Goal: Task Accomplishment & Management: Complete application form

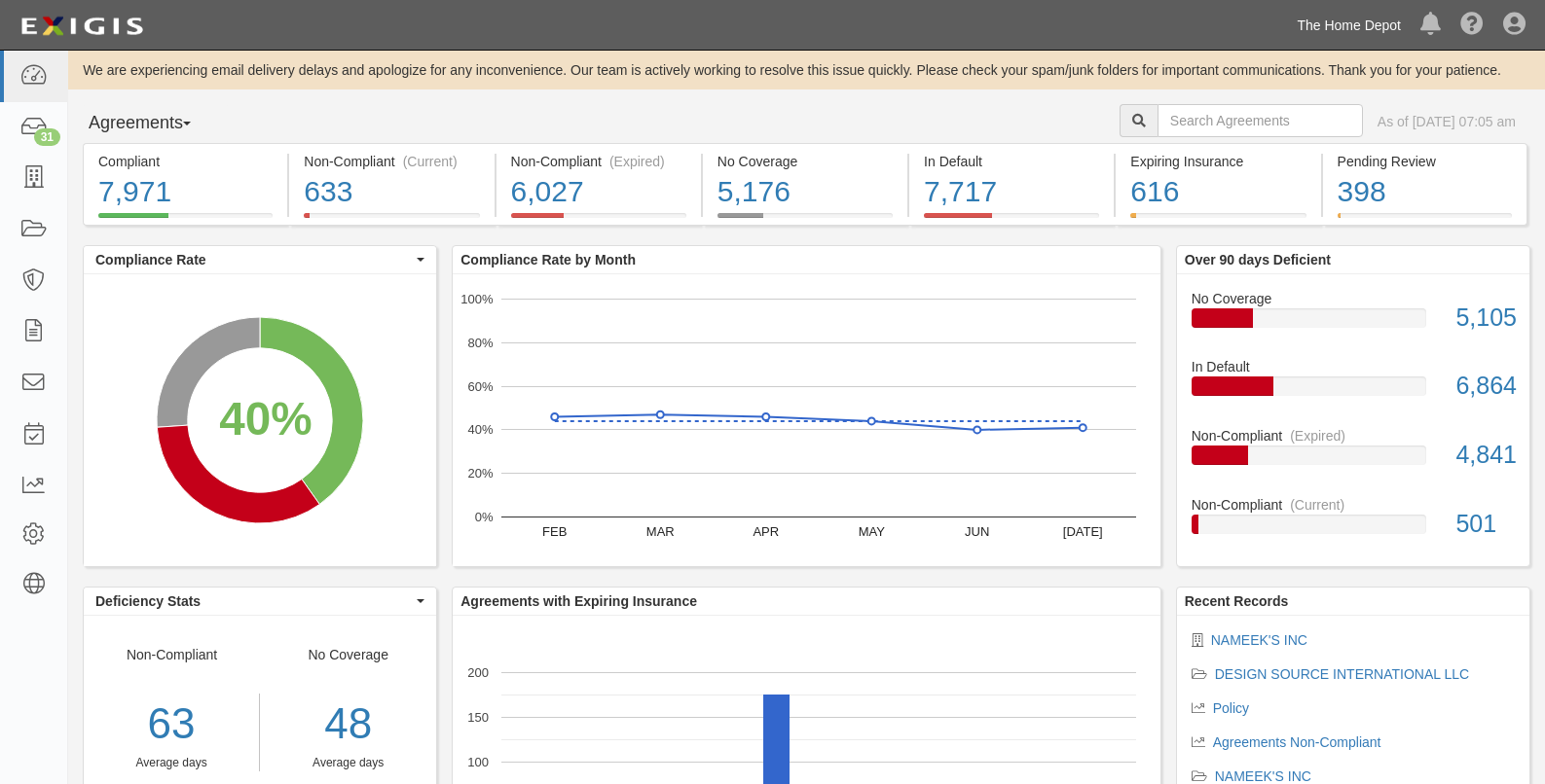
click at [1334, 22] on link "The Home Depot" at bounding box center [1349, 26] width 124 height 39
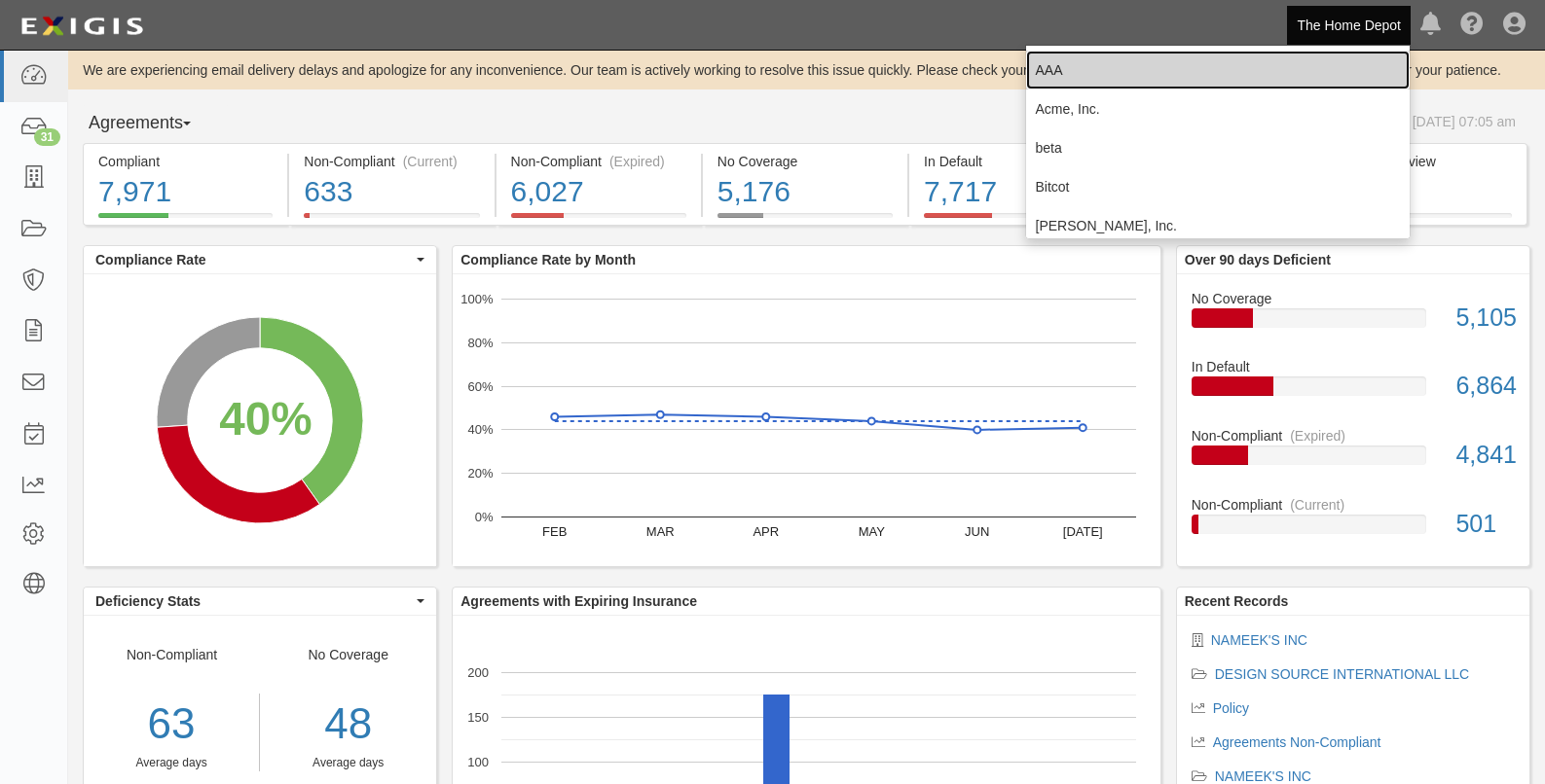
click at [1043, 63] on link "AAA" at bounding box center [1218, 71] width 385 height 39
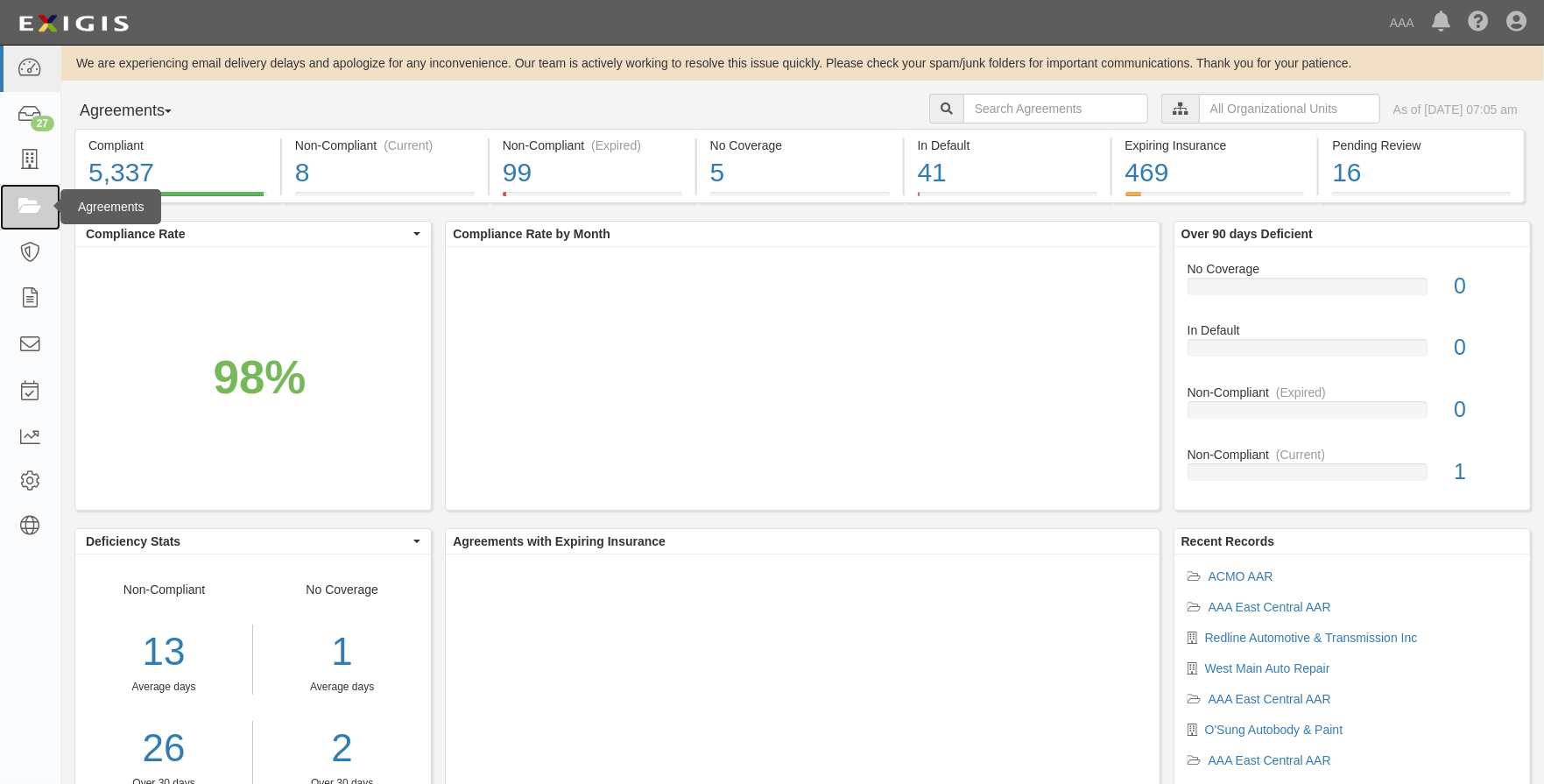
click at [26, 200] on icon at bounding box center [30, 207] width 25 height 20
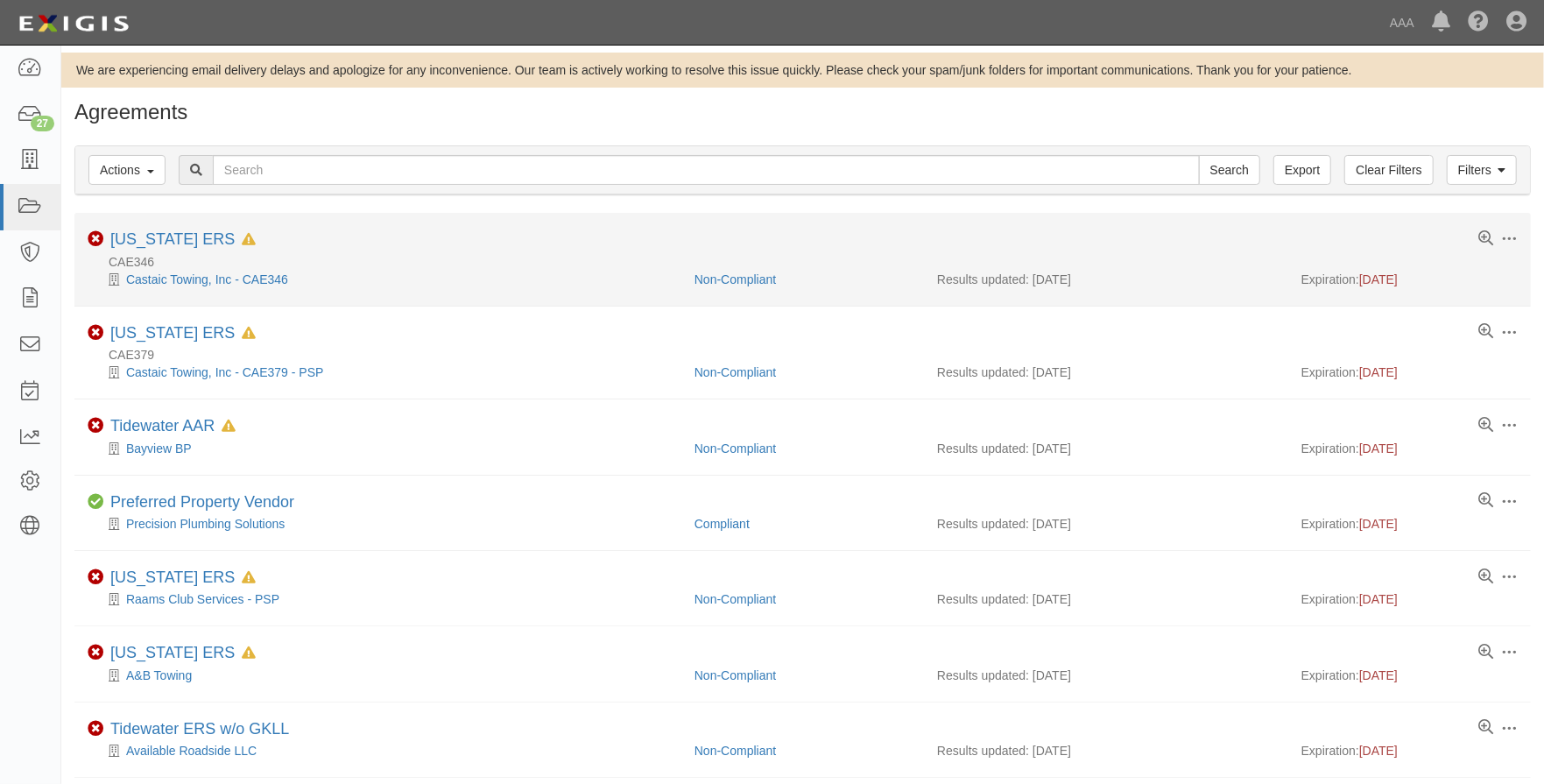
click at [155, 229] on li "Toggle Agreement Dropdown Edit Log activity Add task Send message Archive Delet…" at bounding box center [802, 259] width 1457 height 93
click at [143, 241] on link "California ERS" at bounding box center [172, 239] width 125 height 18
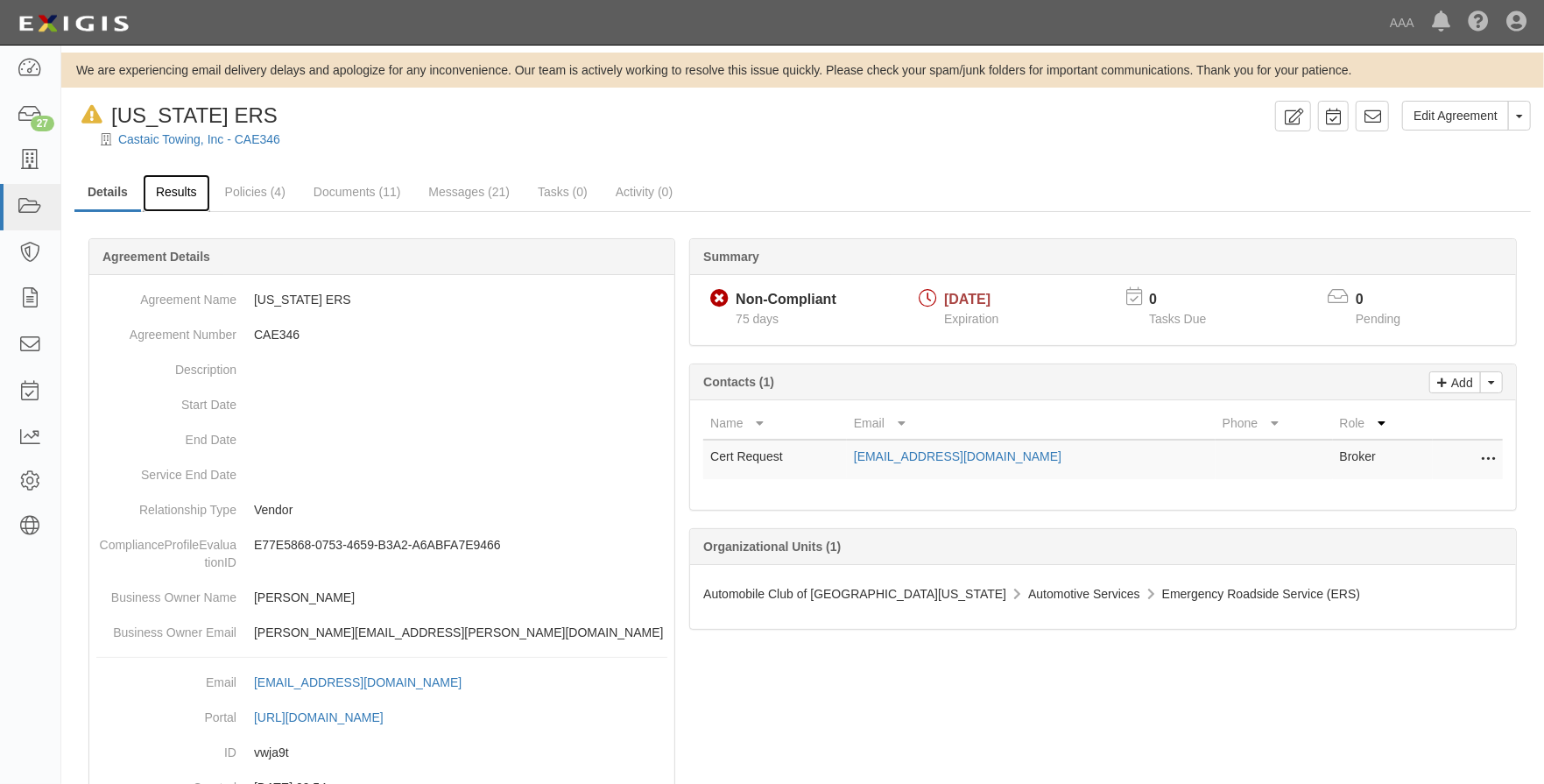
click at [170, 195] on link "Results" at bounding box center [177, 192] width 67 height 38
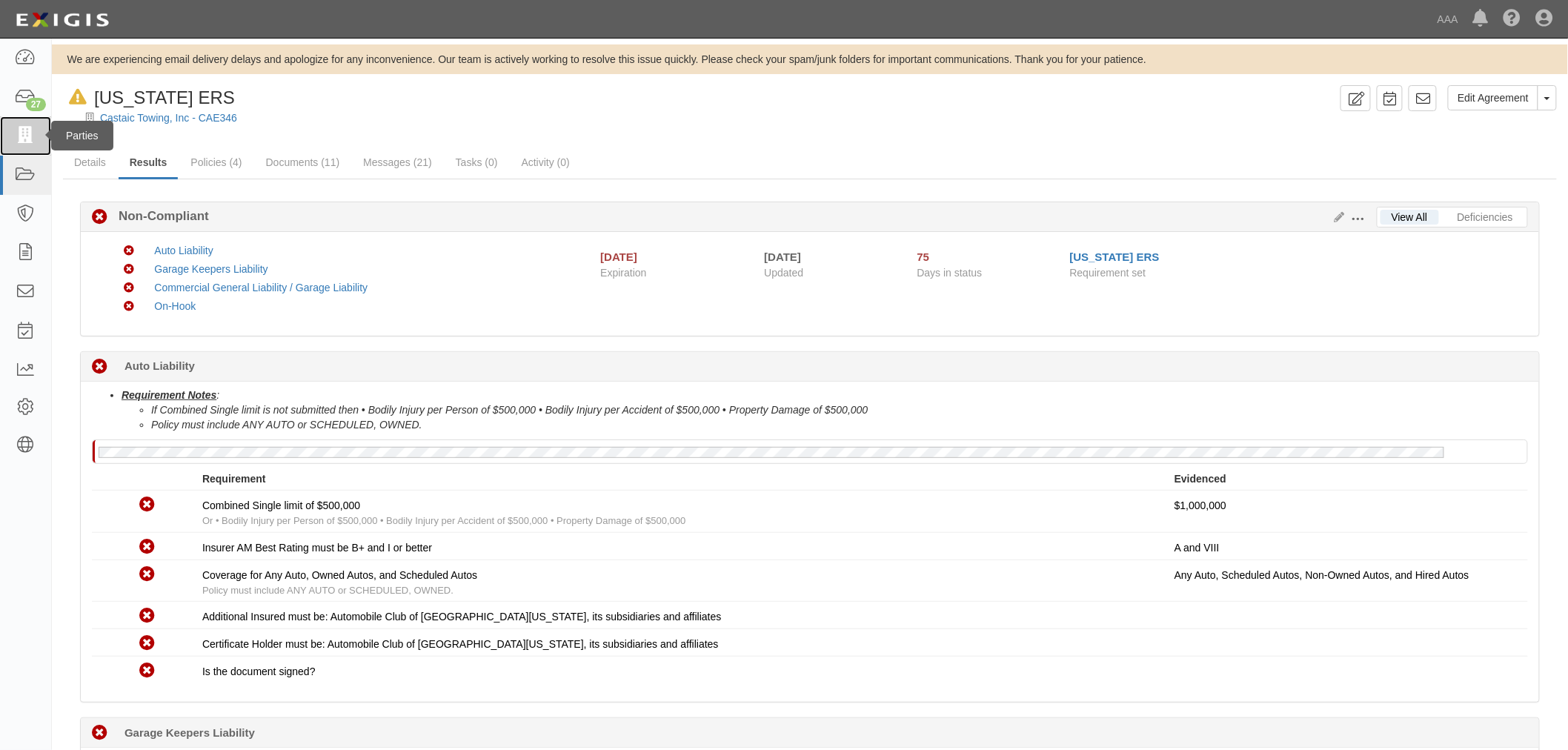
click at [23, 136] on icon at bounding box center [25, 136] width 21 height 17
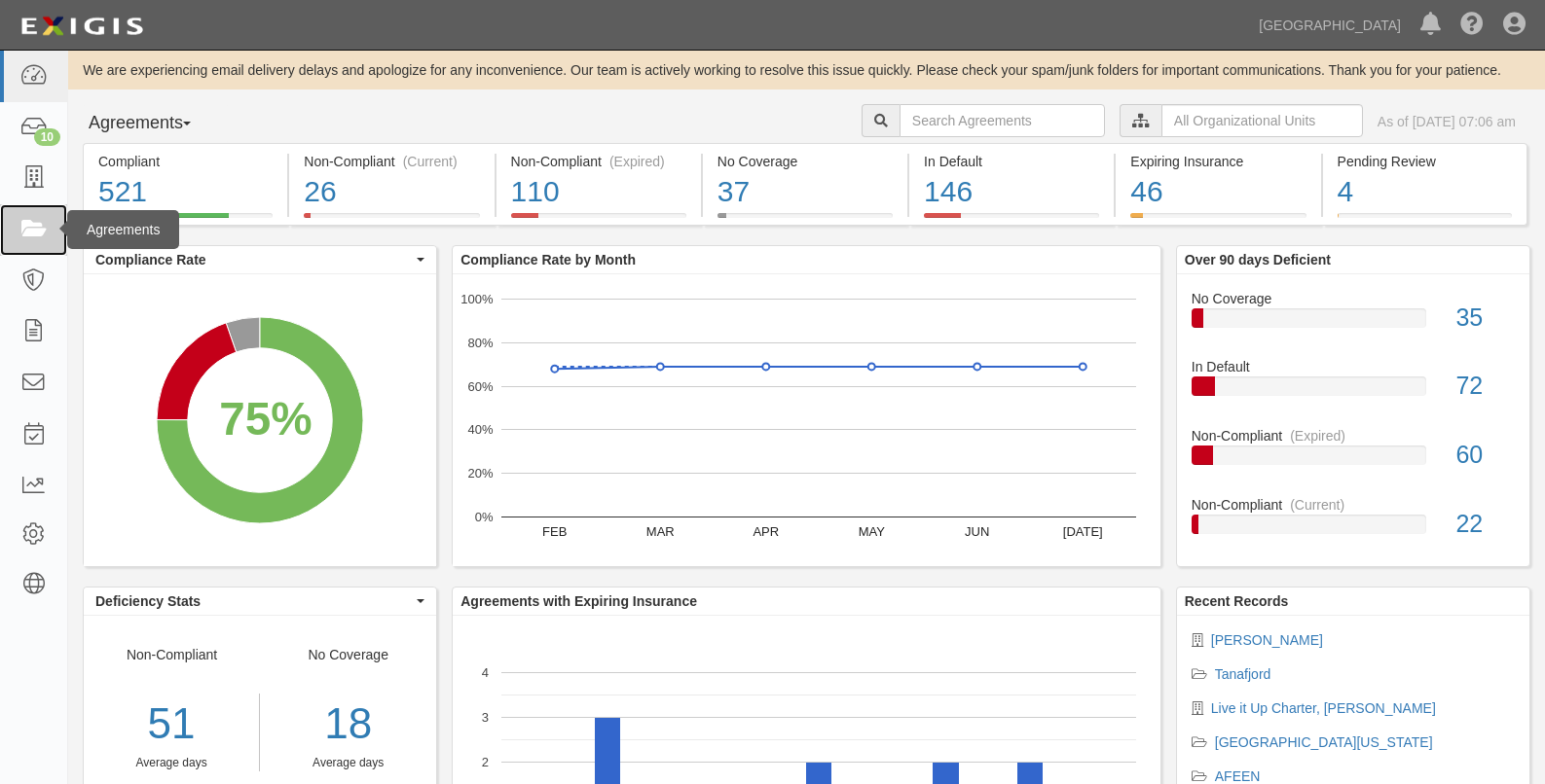
click at [20, 235] on icon at bounding box center [33, 230] width 27 height 23
click at [33, 230] on icon at bounding box center [33, 230] width 27 height 23
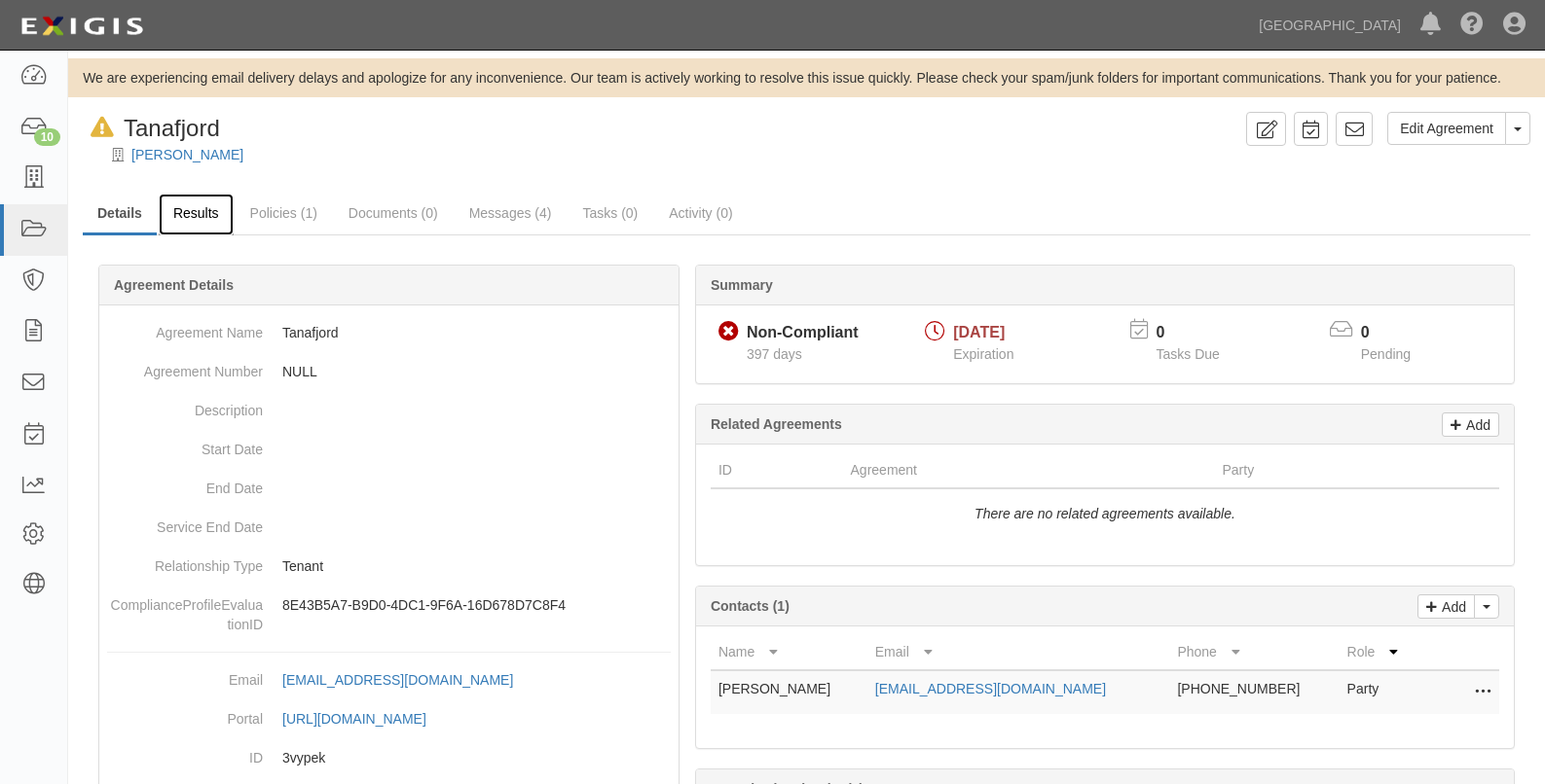
click at [178, 209] on link "Results" at bounding box center [196, 214] width 75 height 42
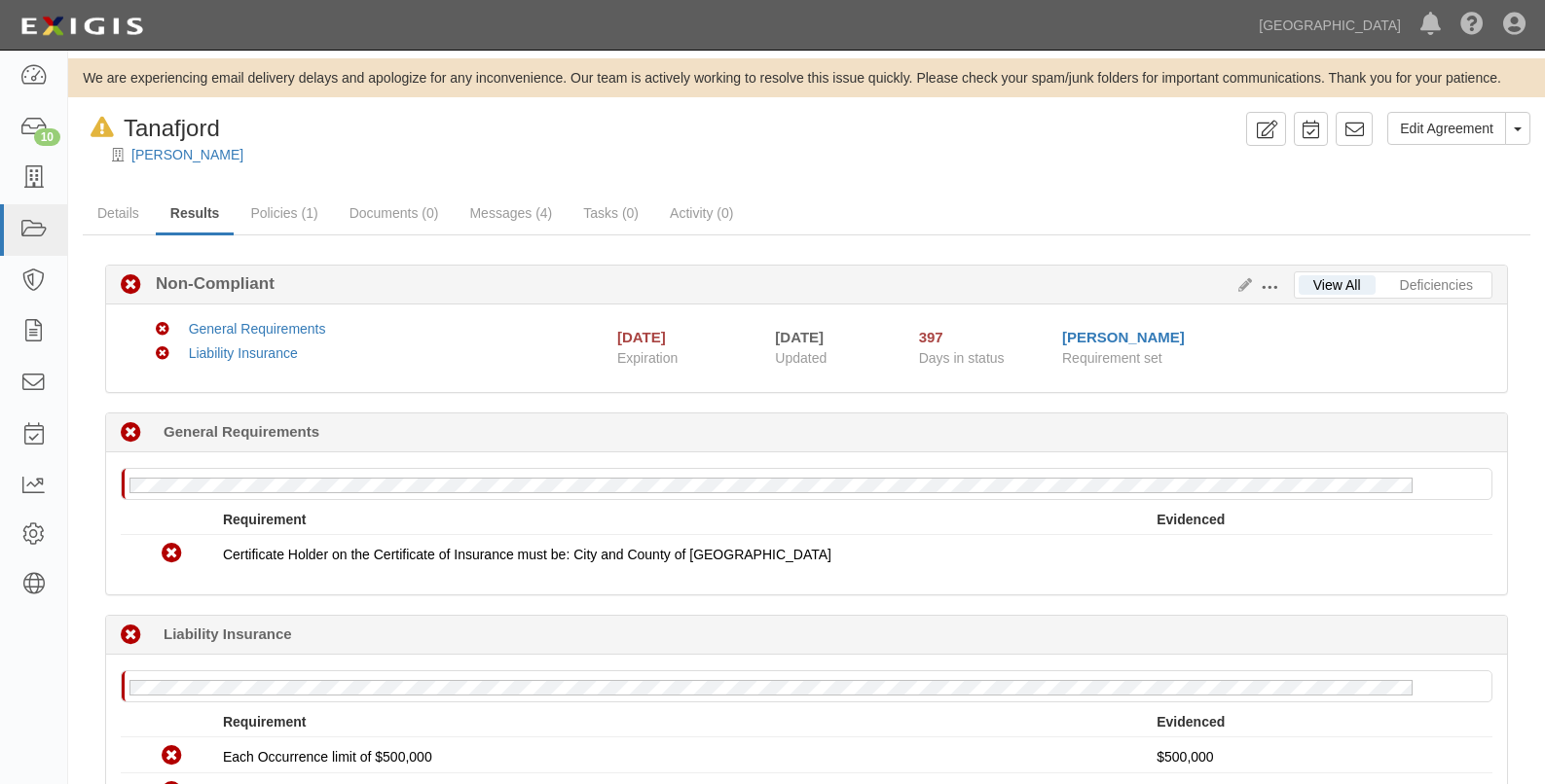
click at [1327, 199] on ul "Details Results Policies (1) Documents (0) Messages (4) Tasks (0) Activity (0)" at bounding box center [806, 214] width 1448 height 42
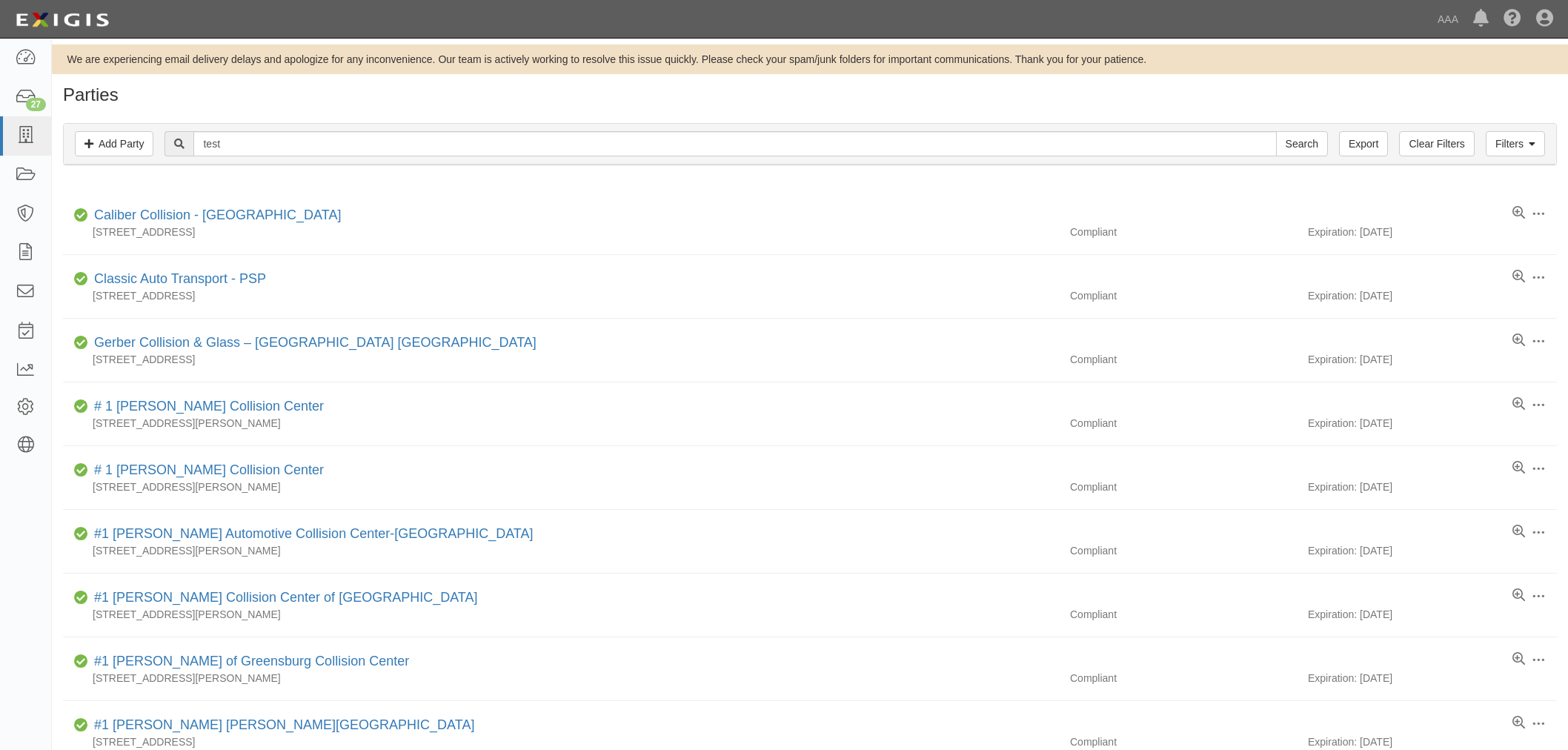
type input "test"
click at [1277, 131] on input "Search" at bounding box center [1302, 144] width 52 height 25
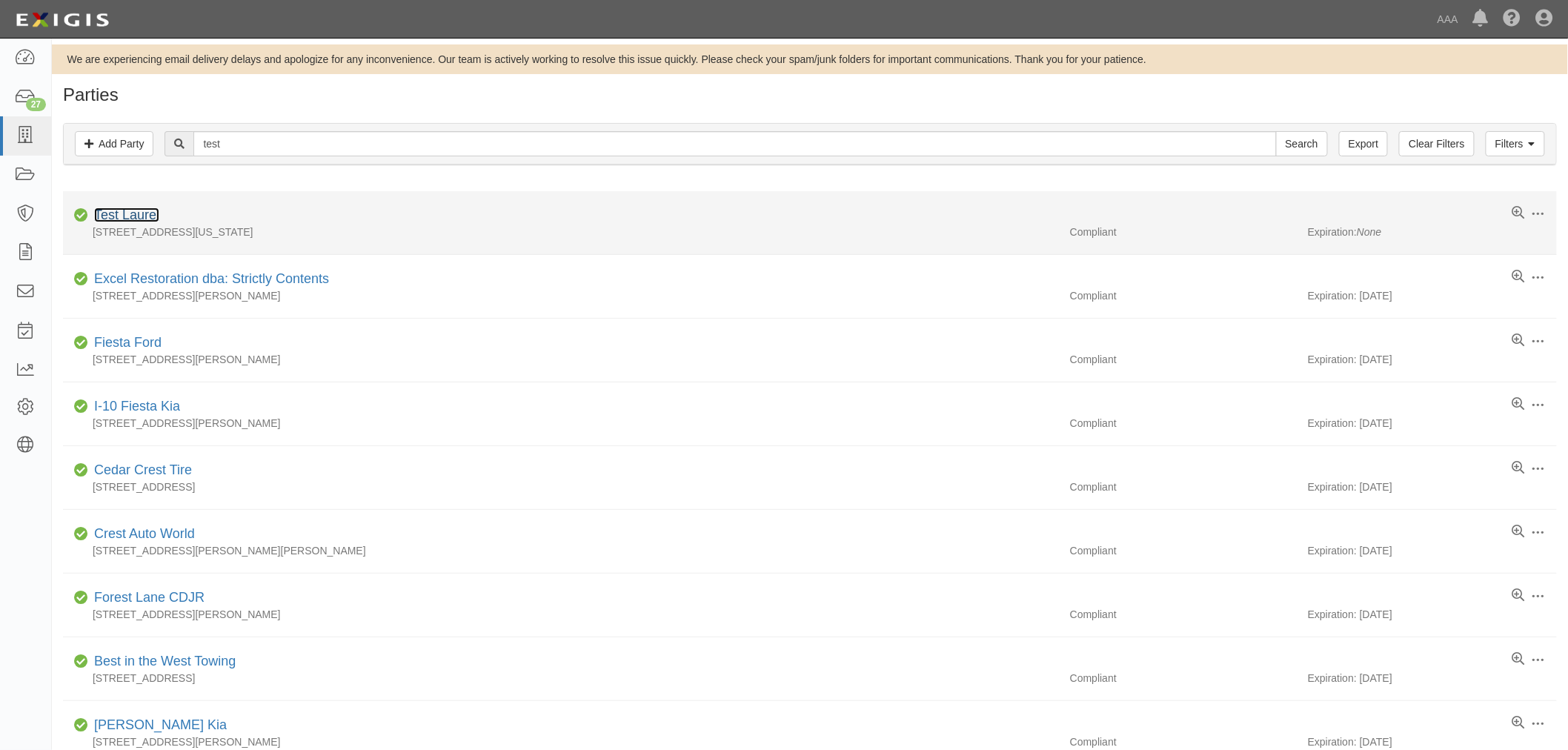
click at [109, 215] on link "Test Laurel" at bounding box center [126, 215] width 65 height 15
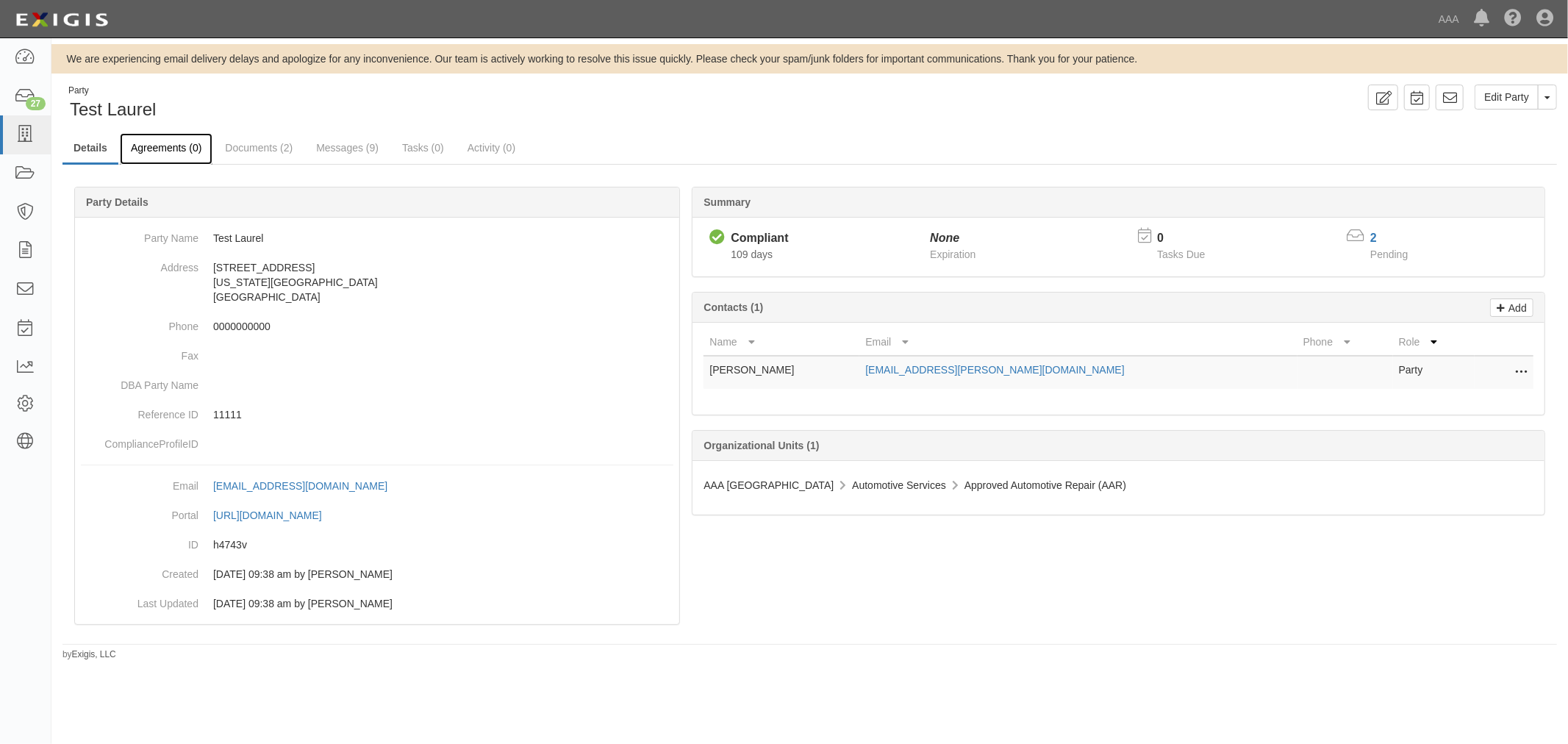
click at [156, 142] on link "Agreements (0)" at bounding box center [166, 148] width 93 height 32
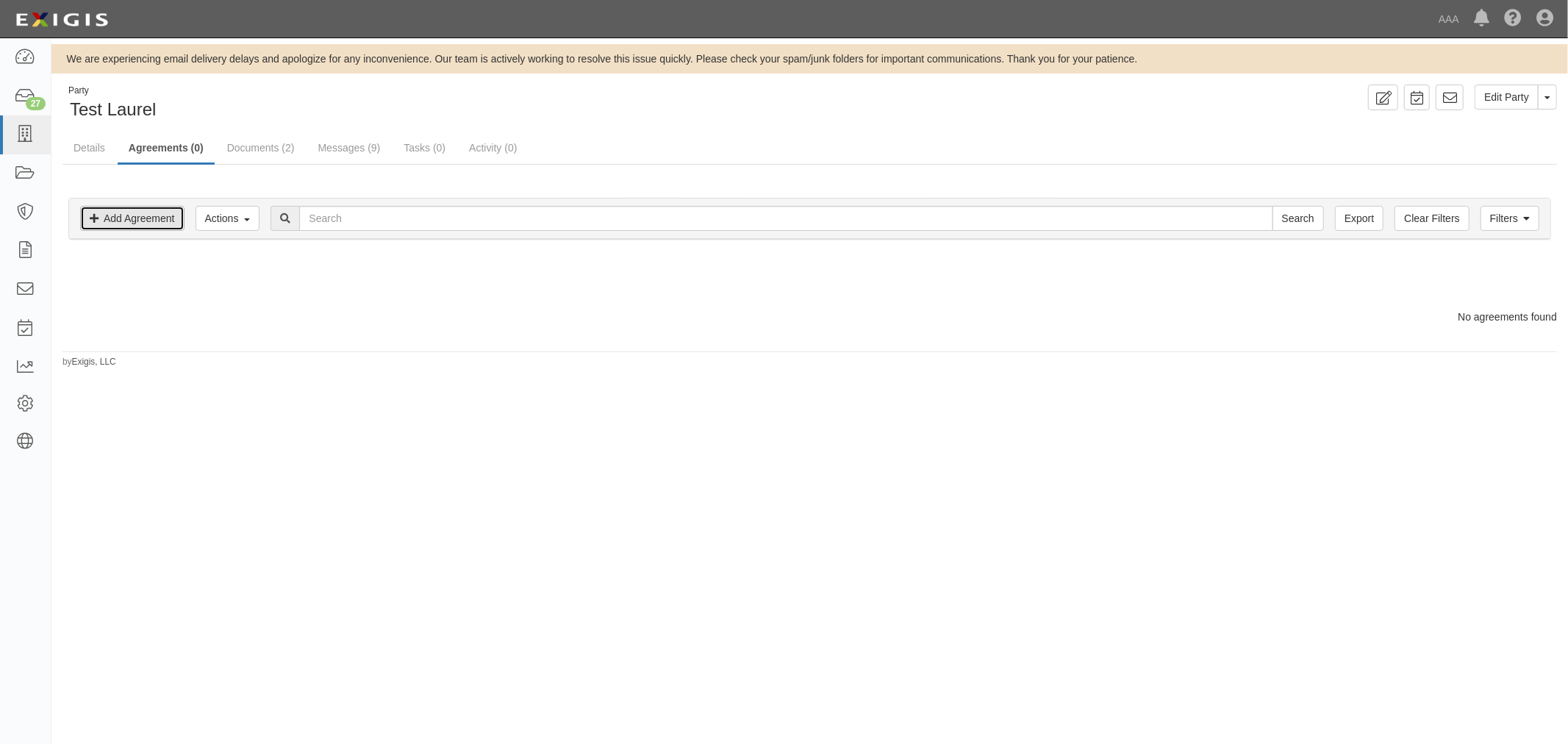
click at [159, 219] on link "Add Agreement" at bounding box center [132, 219] width 105 height 25
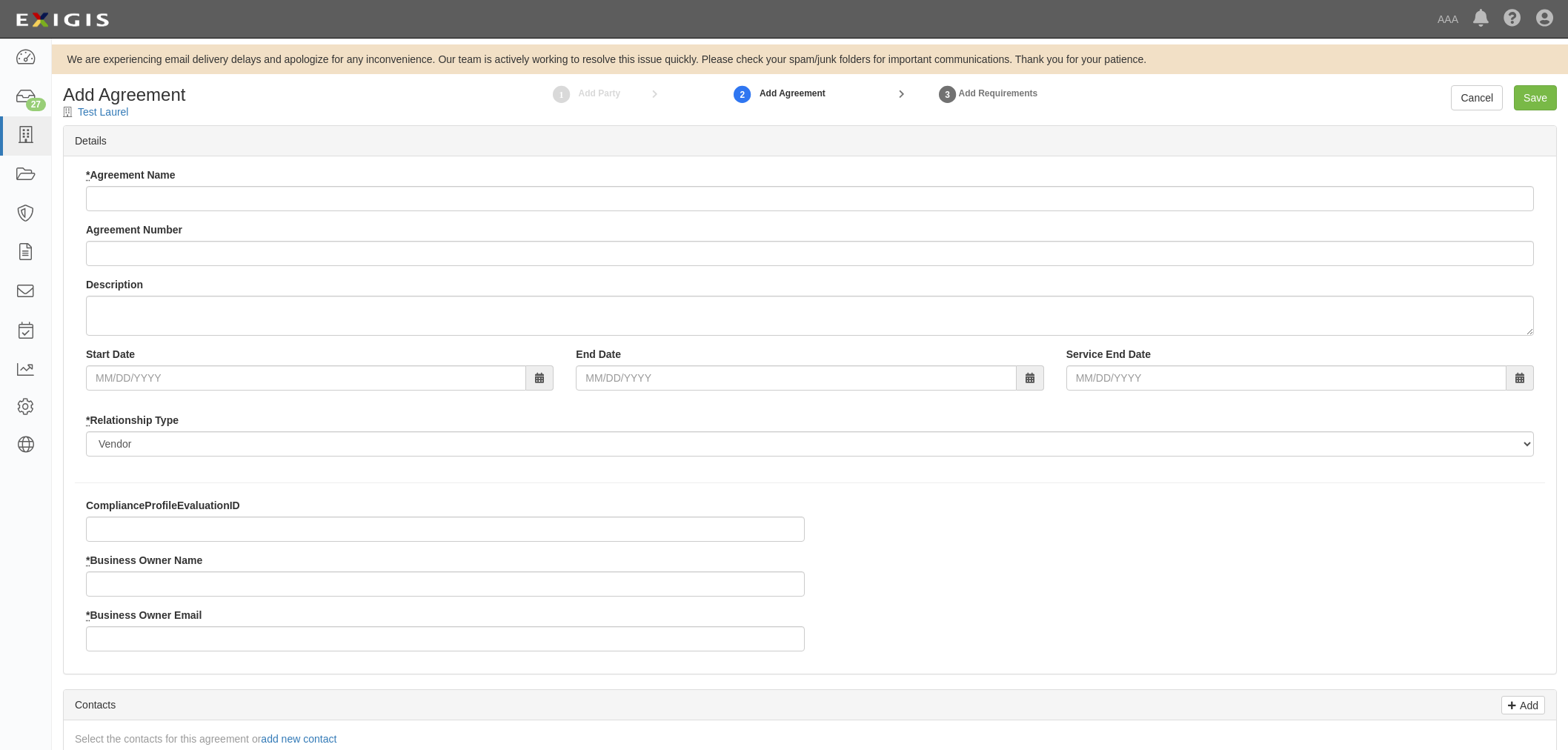
type input "Test Agreement 1"
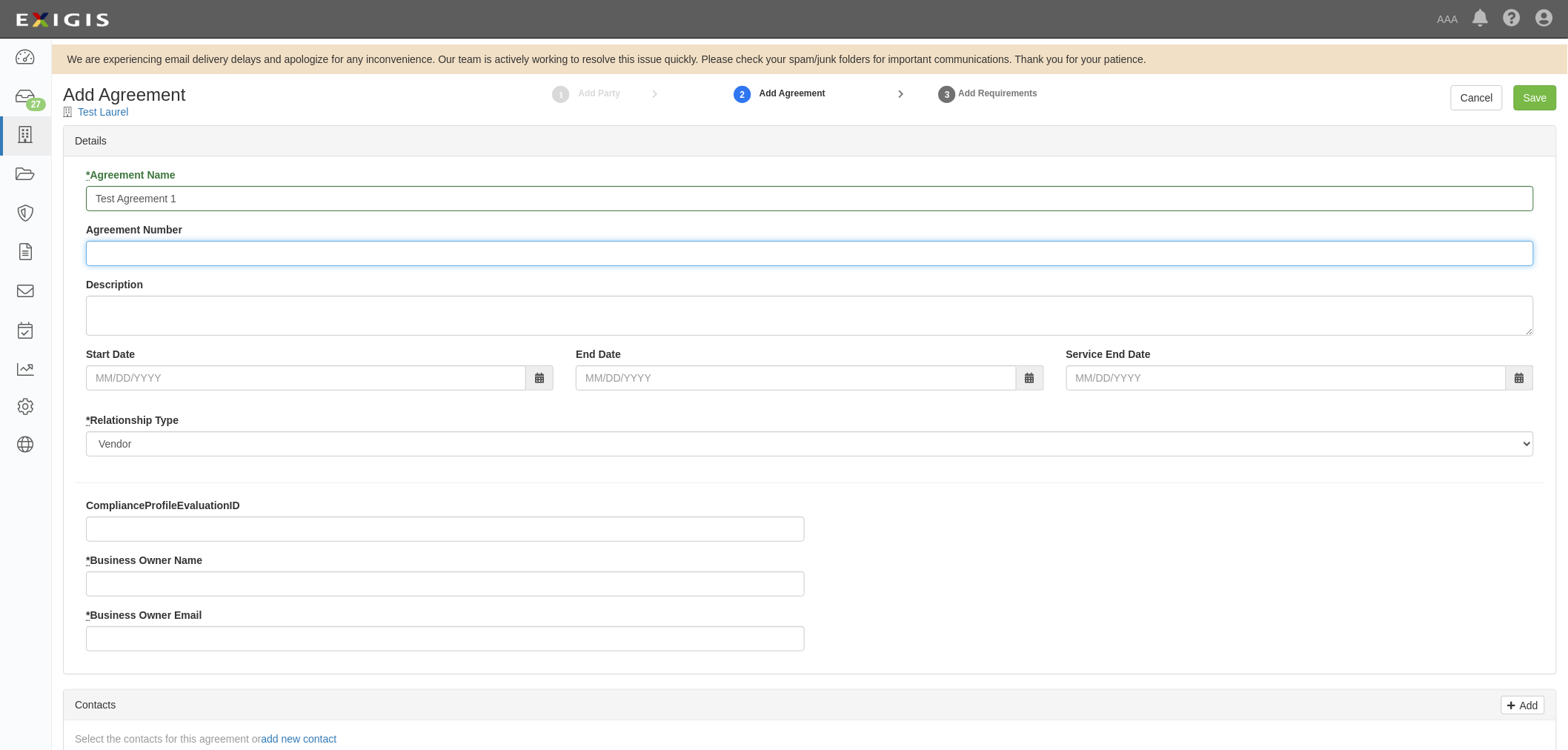
click at [166, 247] on input "Agreement Number" at bounding box center [810, 253] width 1448 height 25
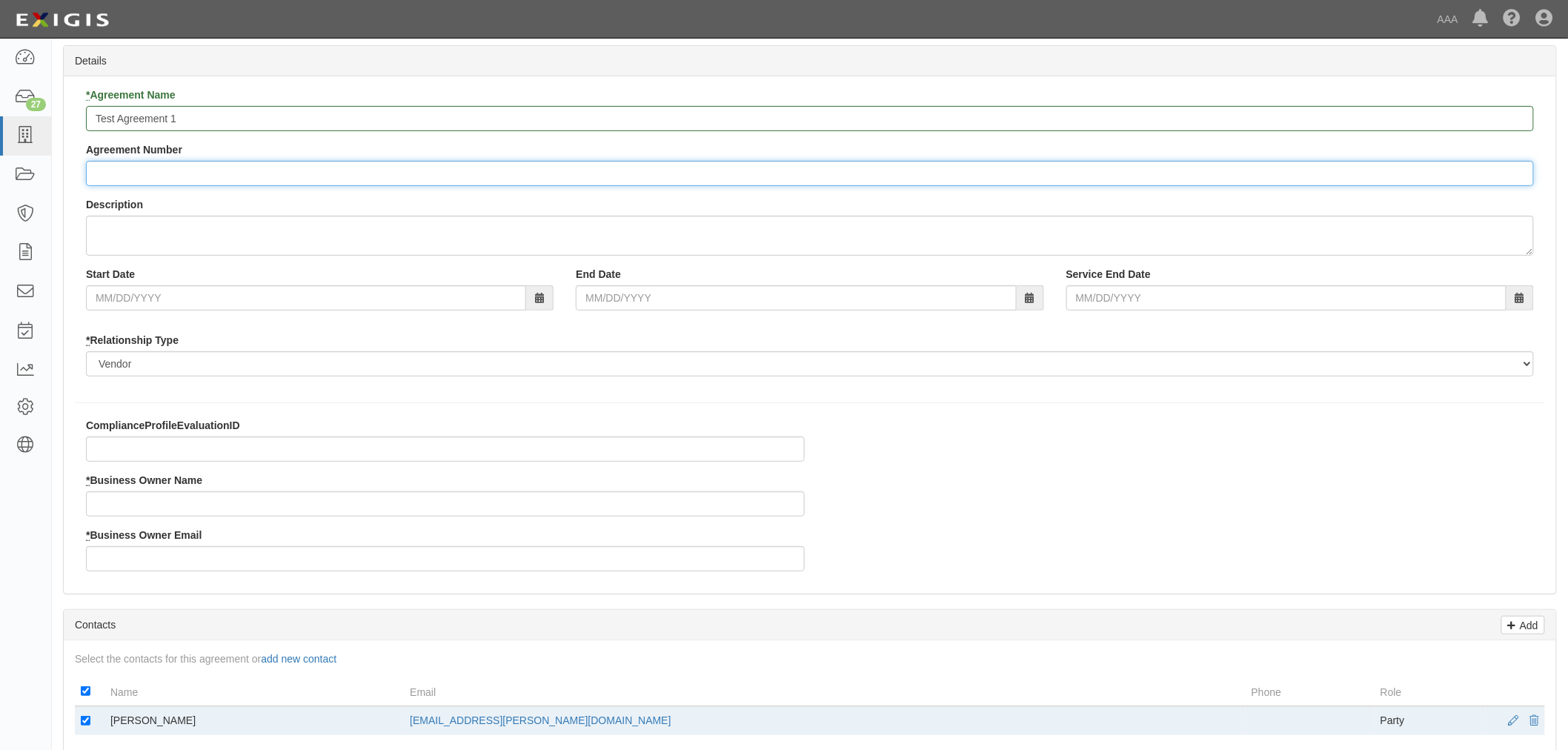
scroll to position [123, 0]
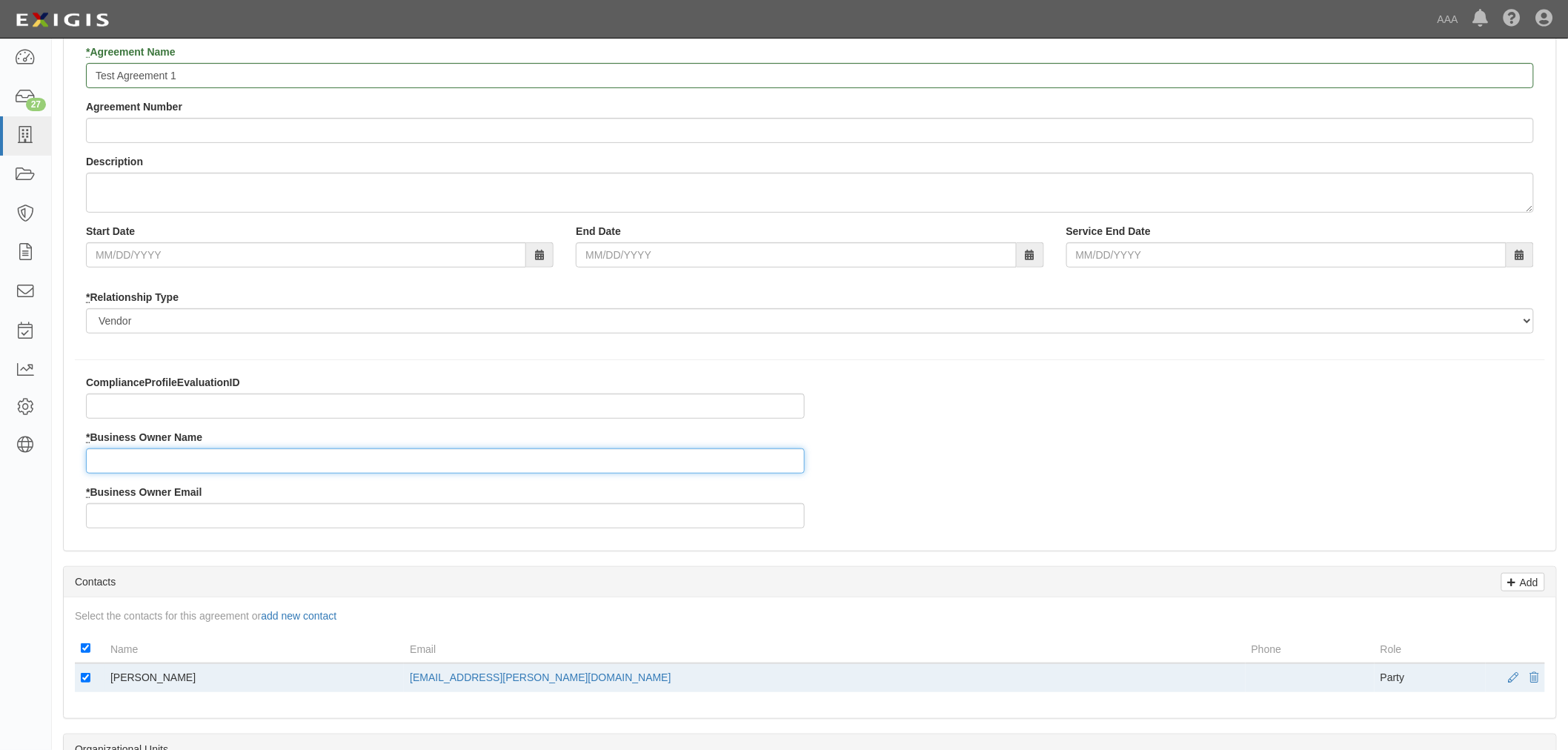
click at [153, 458] on input "* Business Owner Name" at bounding box center [445, 461] width 719 height 25
type input "[PERSON_NAME]"
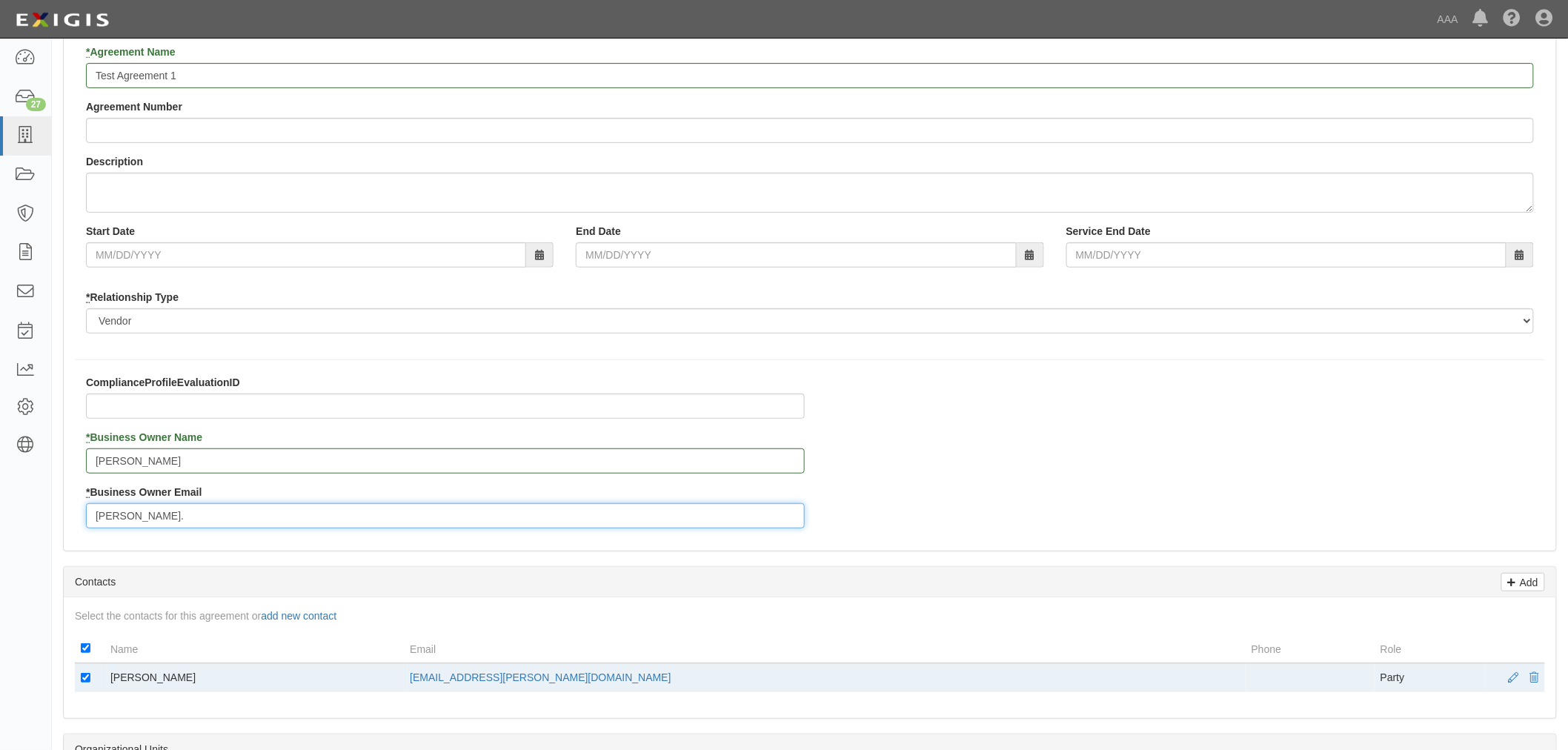
type input "[PERSON_NAME][EMAIL_ADDRESS][PERSON_NAME][DOMAIN_NAME]"
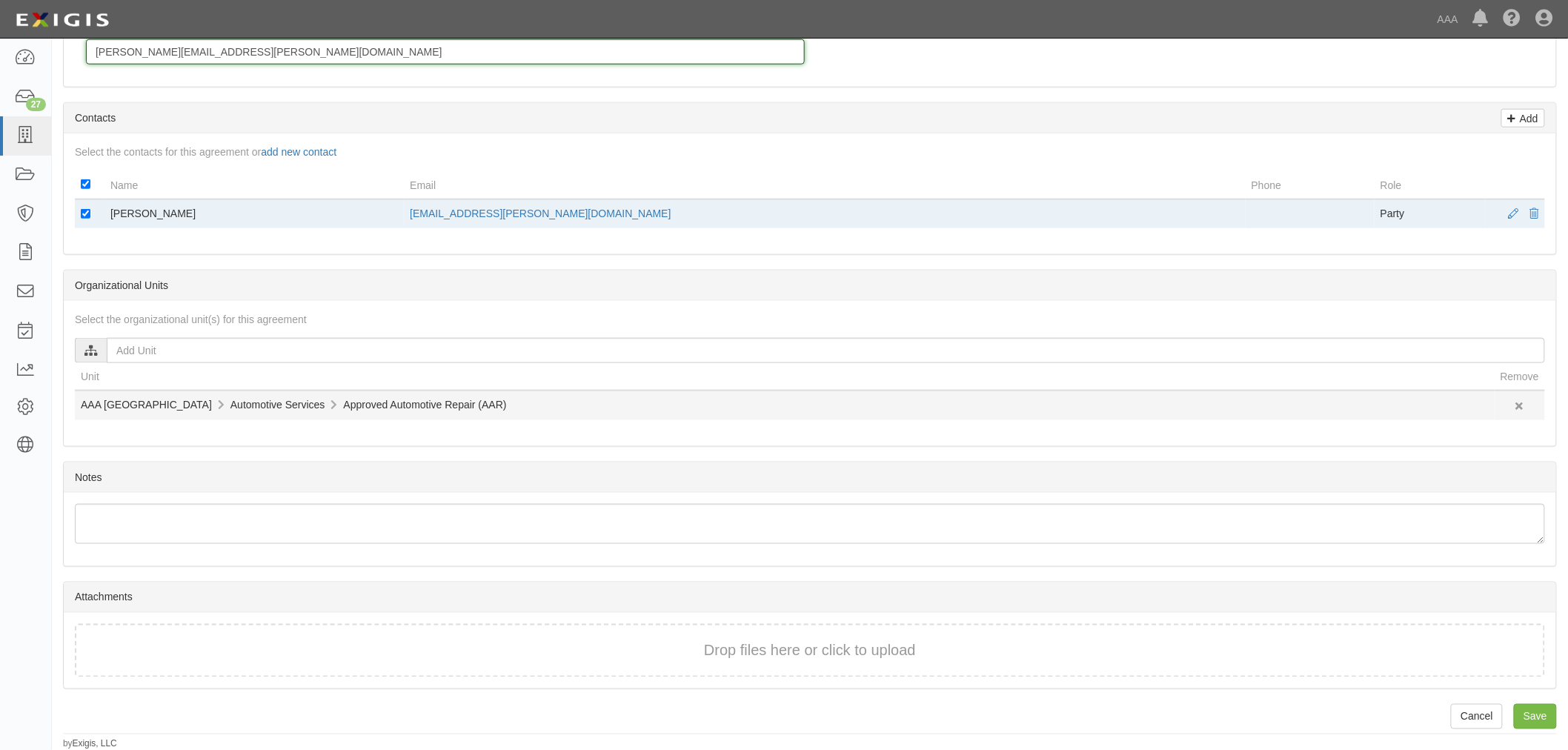
scroll to position [588, 0]
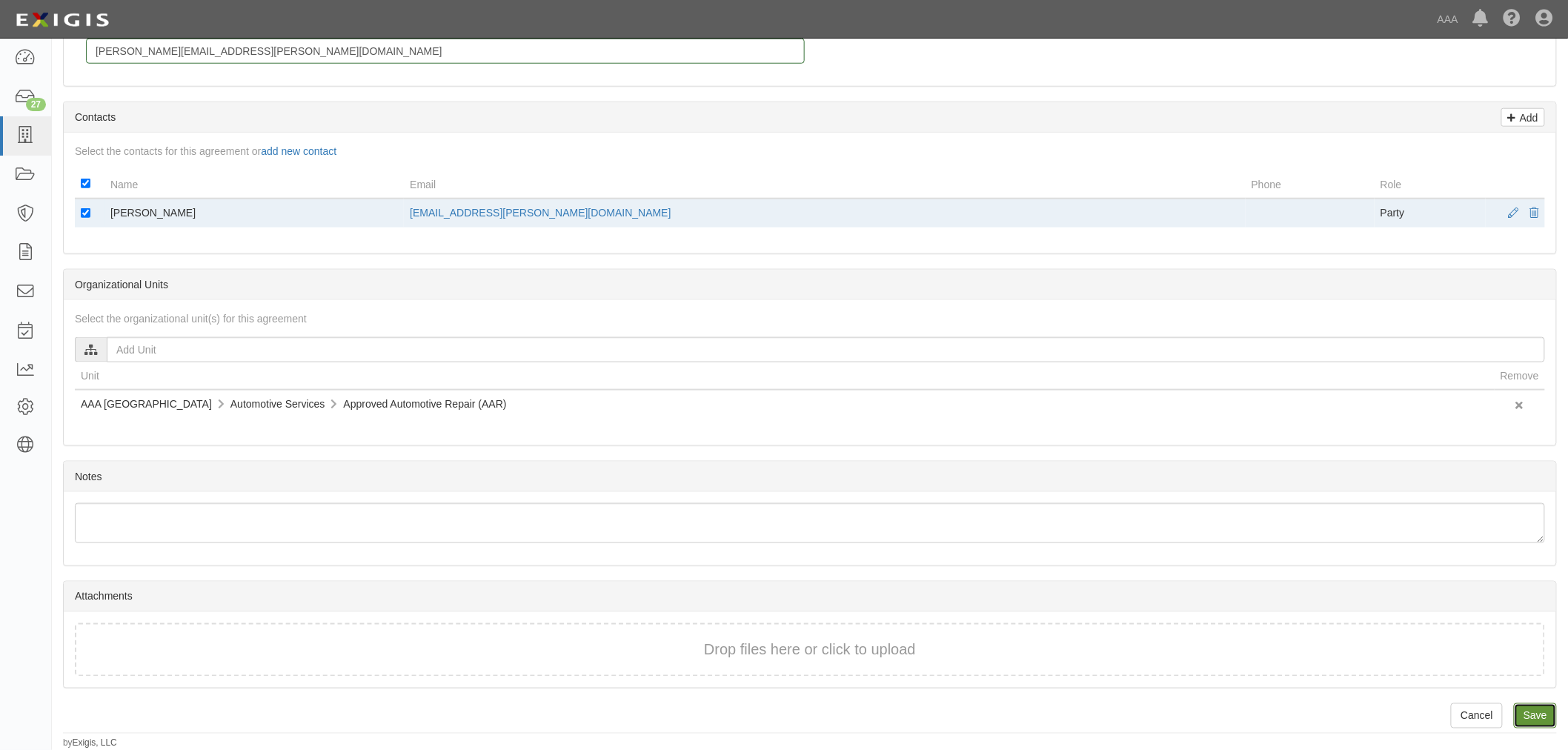
click at [1536, 719] on input "Save" at bounding box center [1536, 716] width 43 height 25
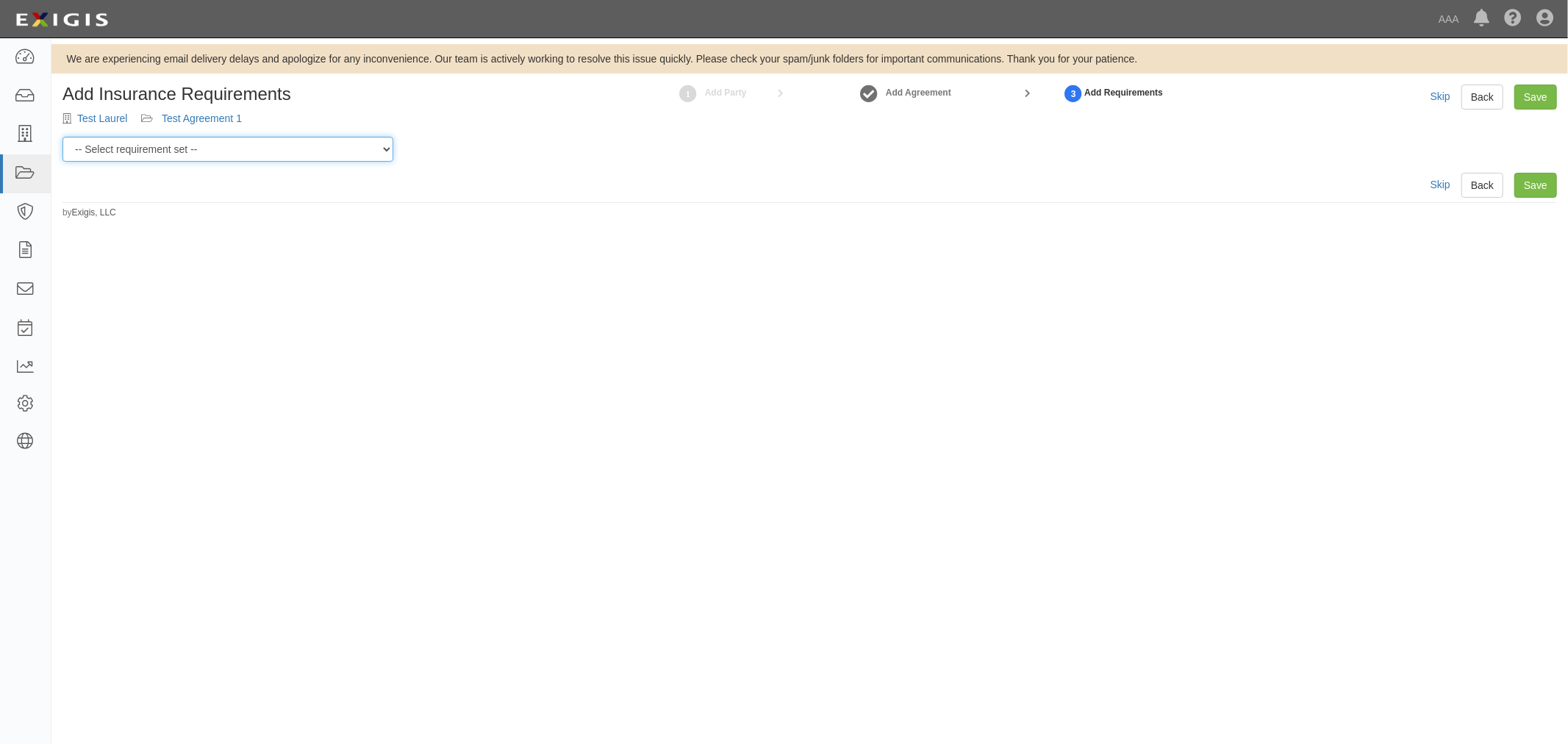
click at [232, 154] on select "-- Select requirement set -- AAA East Central AAR AAA East Central ERS AAA East…" at bounding box center [228, 149] width 331 height 25
select select "16672"
click at [62, 136] on select "-- Select requirement set -- AAA East Central AAR AAA East Central ERS AAA East…" at bounding box center [228, 149] width 331 height 25
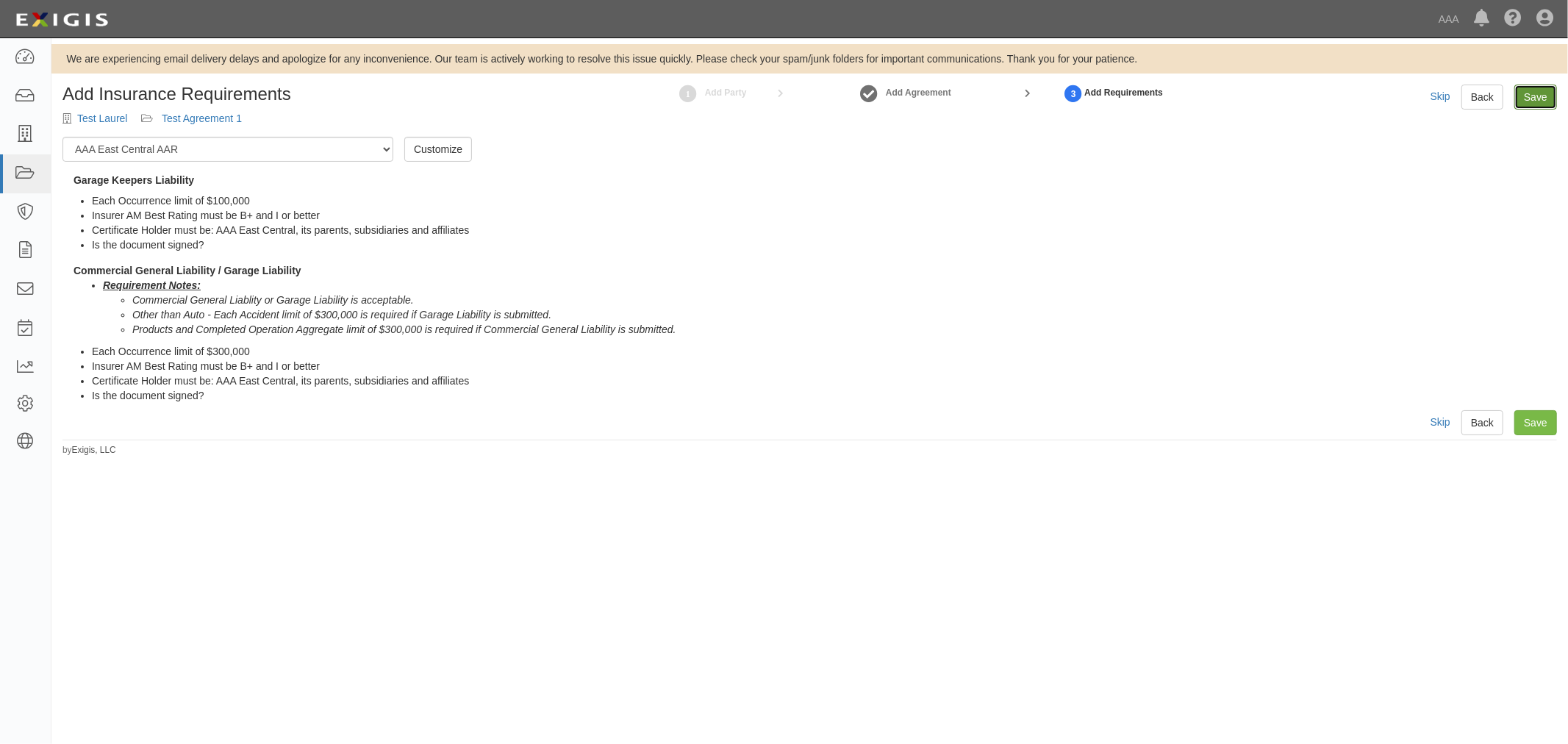
click at [1540, 100] on link "Save" at bounding box center [1536, 97] width 43 height 25
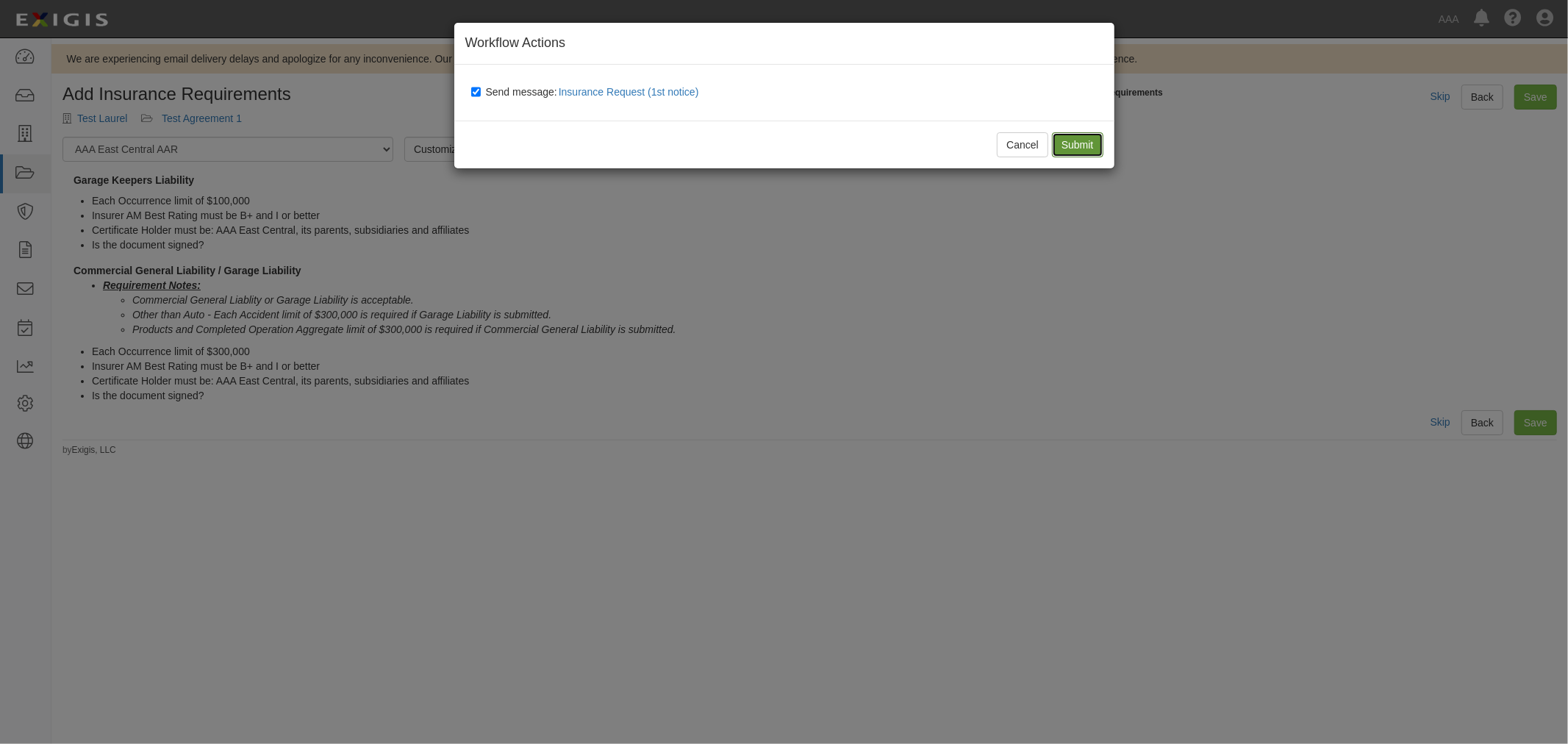
click at [1072, 142] on input "Submit" at bounding box center [1077, 145] width 51 height 25
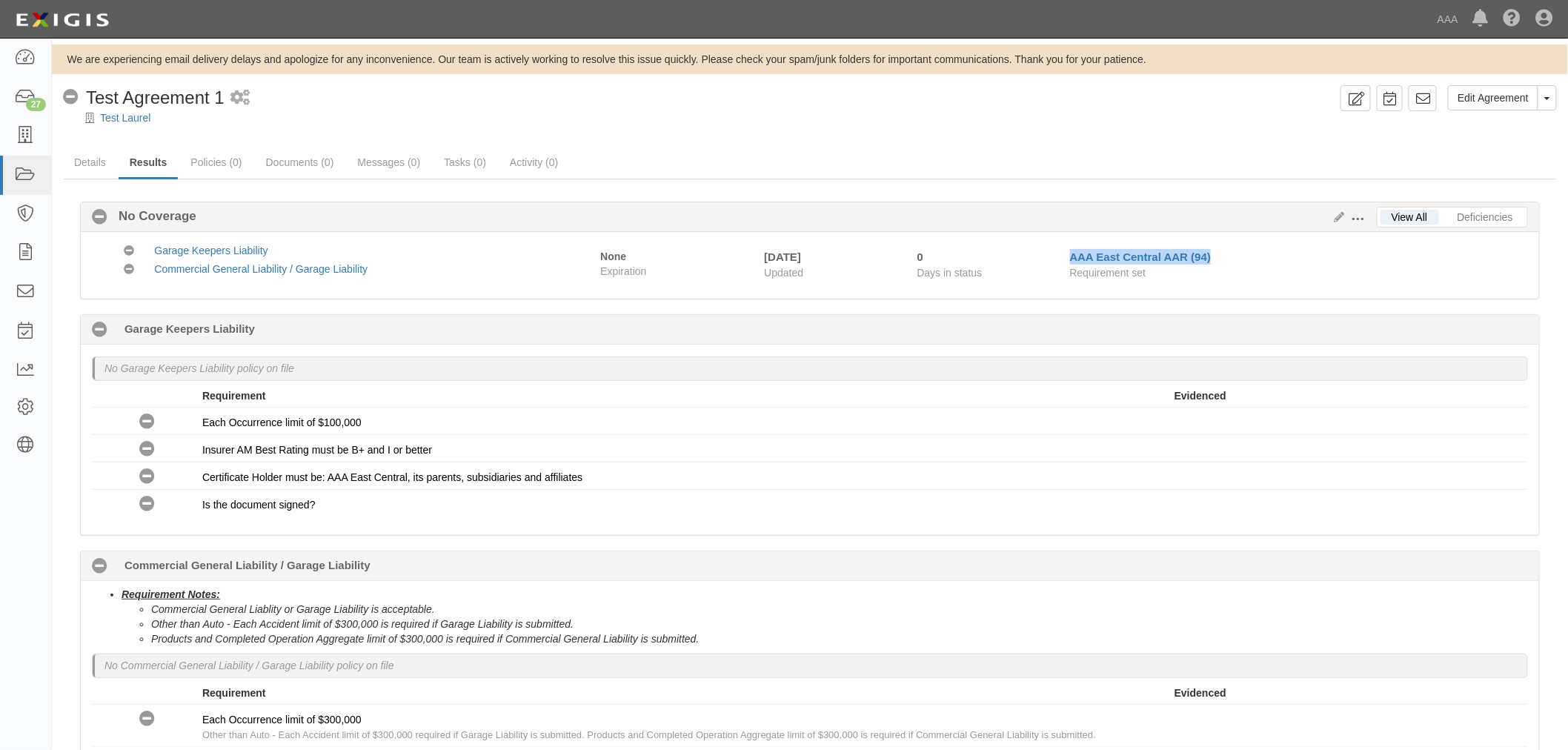
drag, startPoint x: 1061, startPoint y: 255, endPoint x: 1212, endPoint y: 261, distance: 151.1
click at [1212, 261] on div "AAA East Central AAR (94) Requirement set" at bounding box center [1288, 264] width 458 height 31
click at [1299, 188] on div "View All Deficiencies Edit Requirements View History No Coverage No Coverage No…" at bounding box center [809, 547] width 1494 height 735
